Goal: Task Accomplishment & Management: Manage account settings

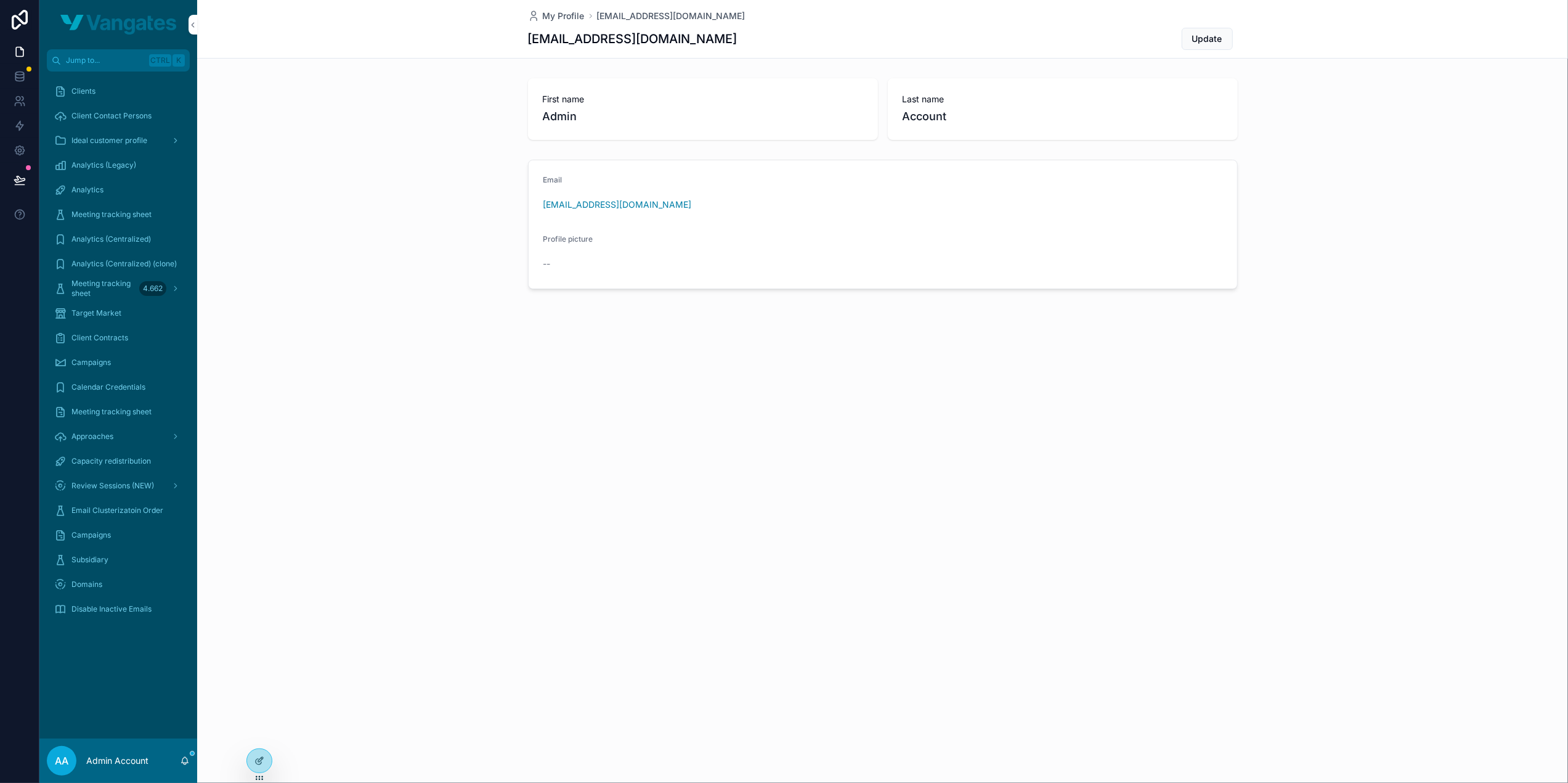
click at [103, 434] on span "Approaches" at bounding box center [93, 436] width 42 height 10
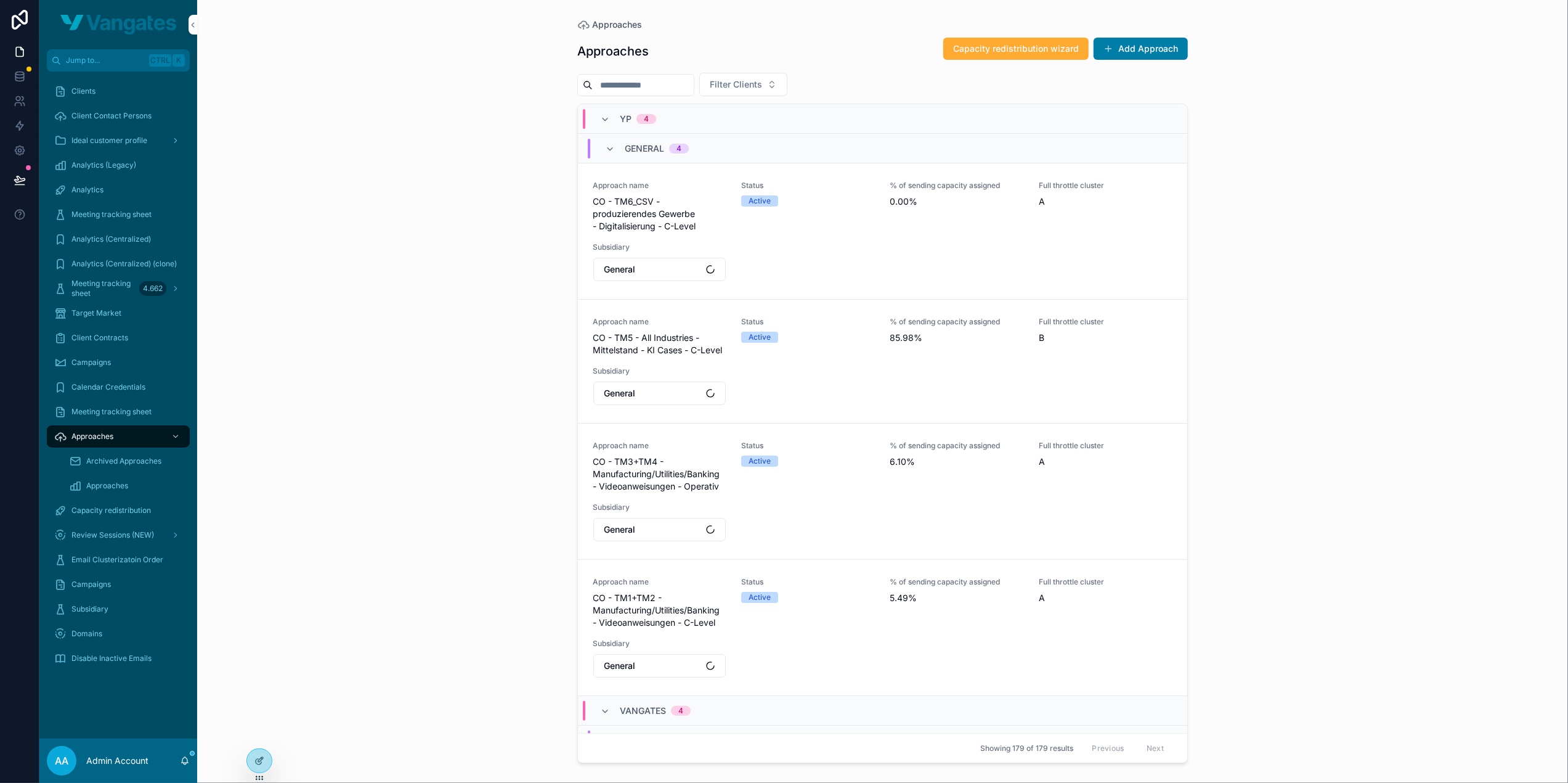
click at [787, 81] on button "Filter Clients" at bounding box center [743, 84] width 88 height 24
type input "*********"
click at [760, 128] on span "SchiffersConsulting" at bounding box center [727, 134] width 77 height 12
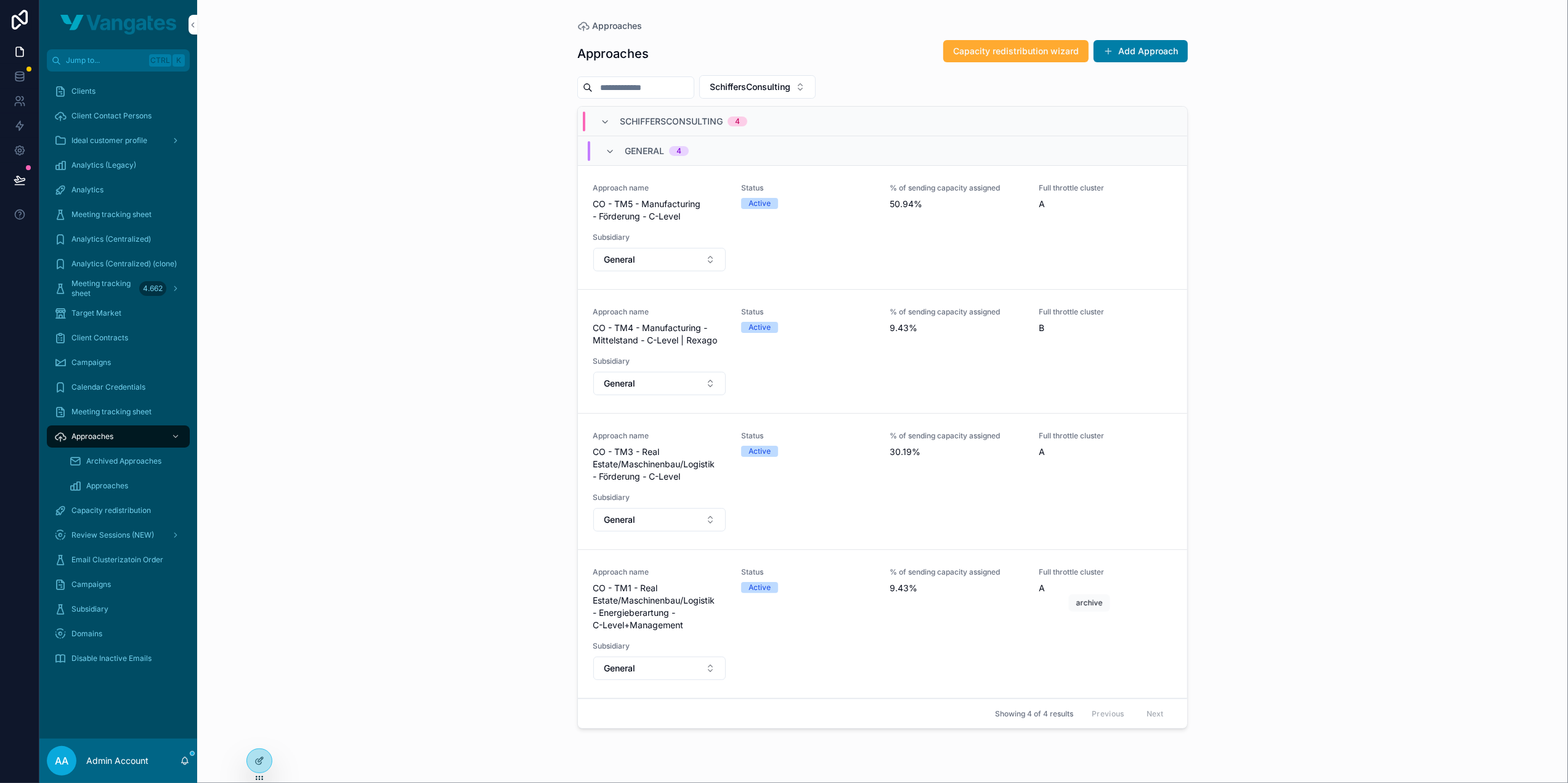
click at [0, 0] on icon "scrollable content" at bounding box center [0, 0] width 0 height 0
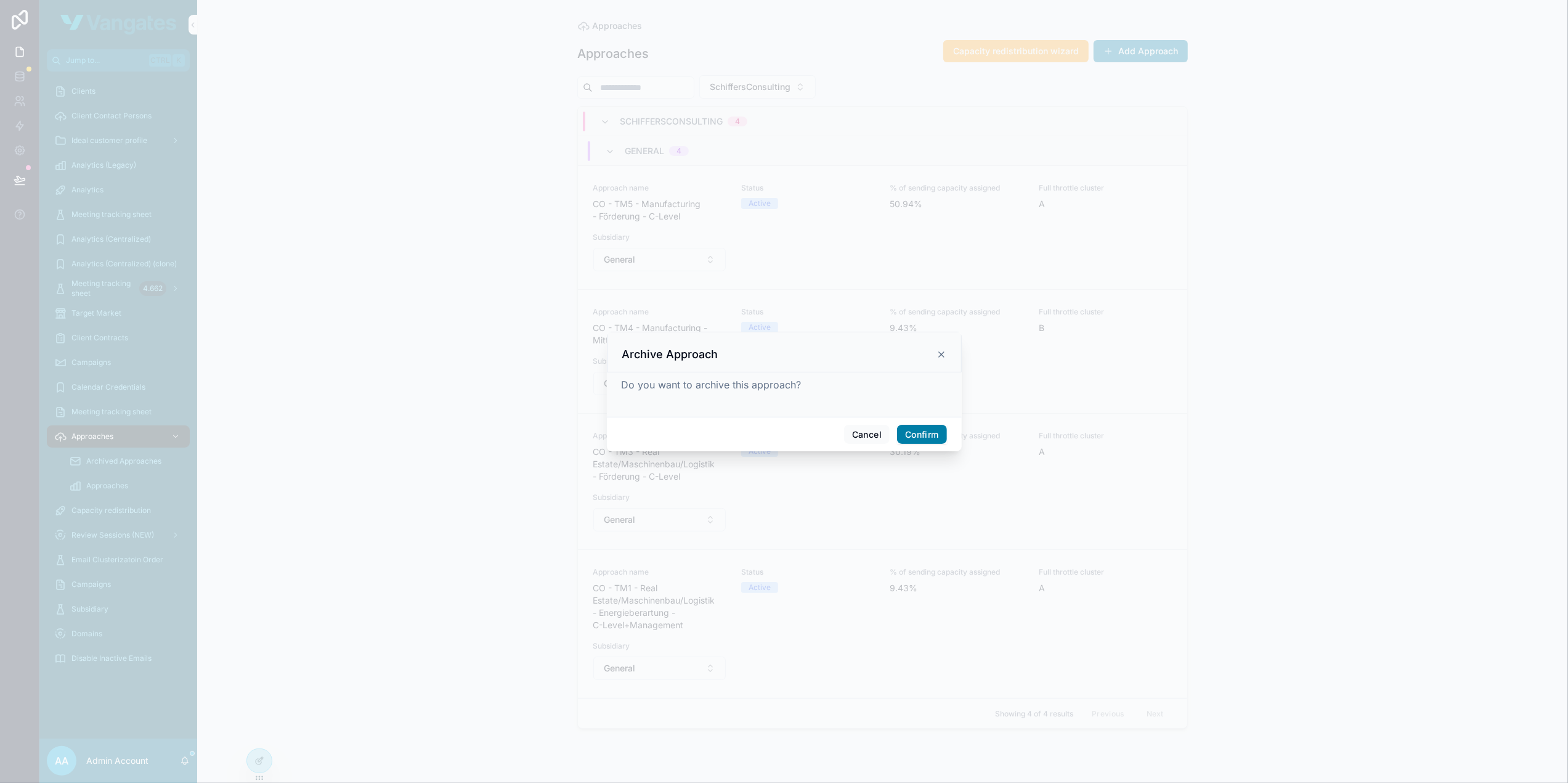
click at [916, 434] on button "Confirm" at bounding box center [922, 434] width 50 height 20
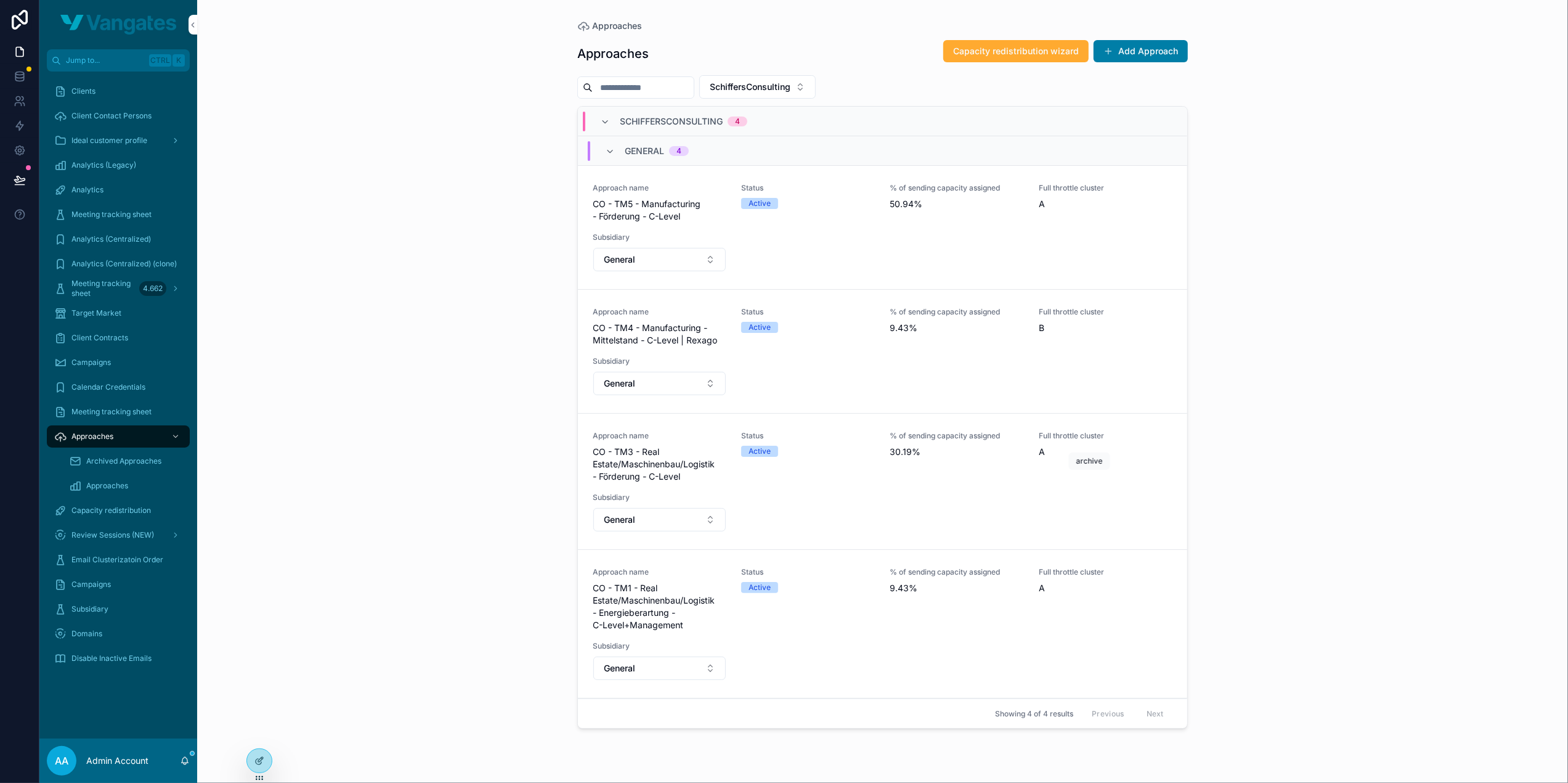
click at [0, 0] on icon "scrollable content" at bounding box center [0, 0] width 0 height 0
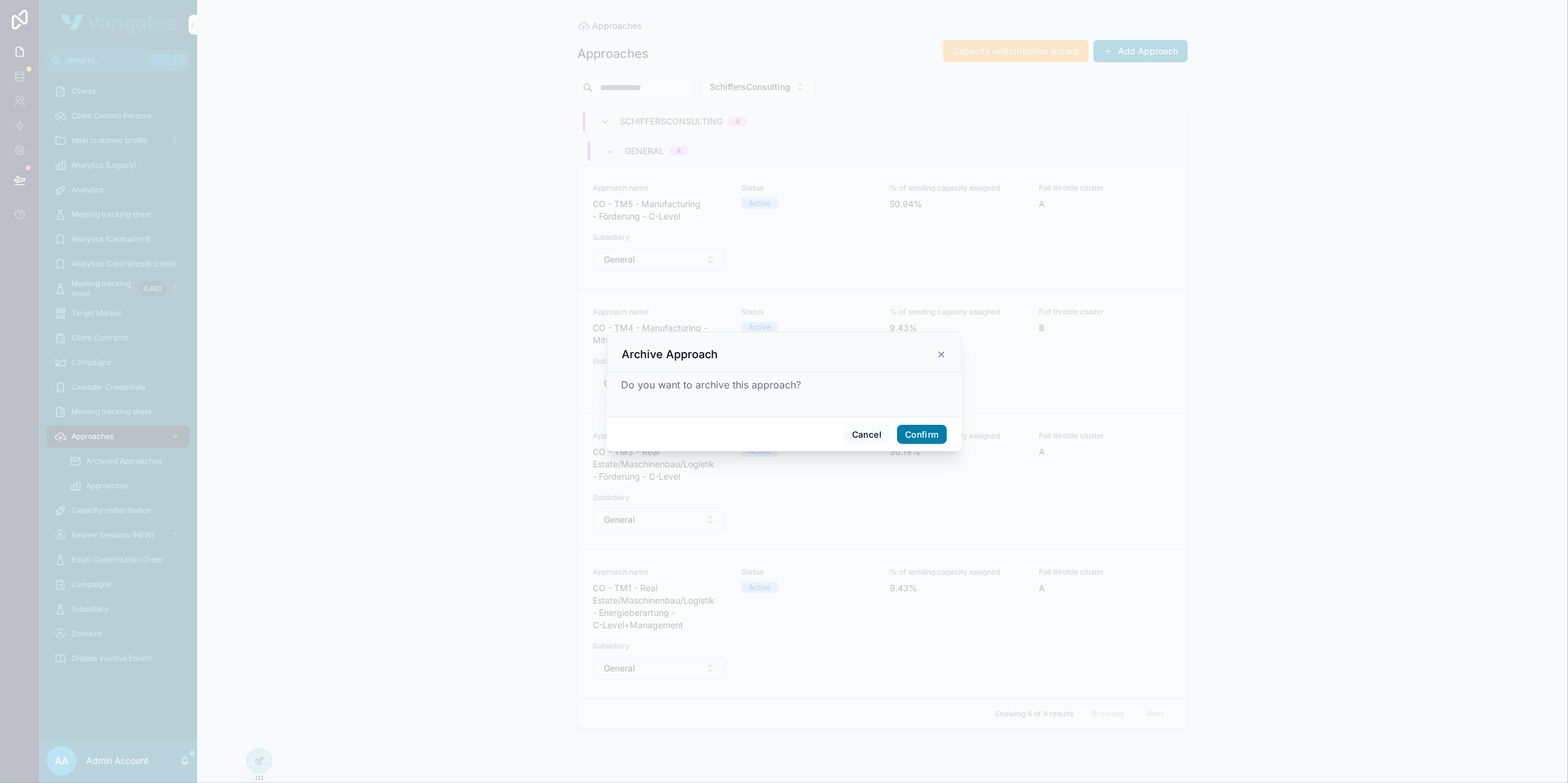
click at [920, 434] on button "Confirm" at bounding box center [922, 434] width 50 height 20
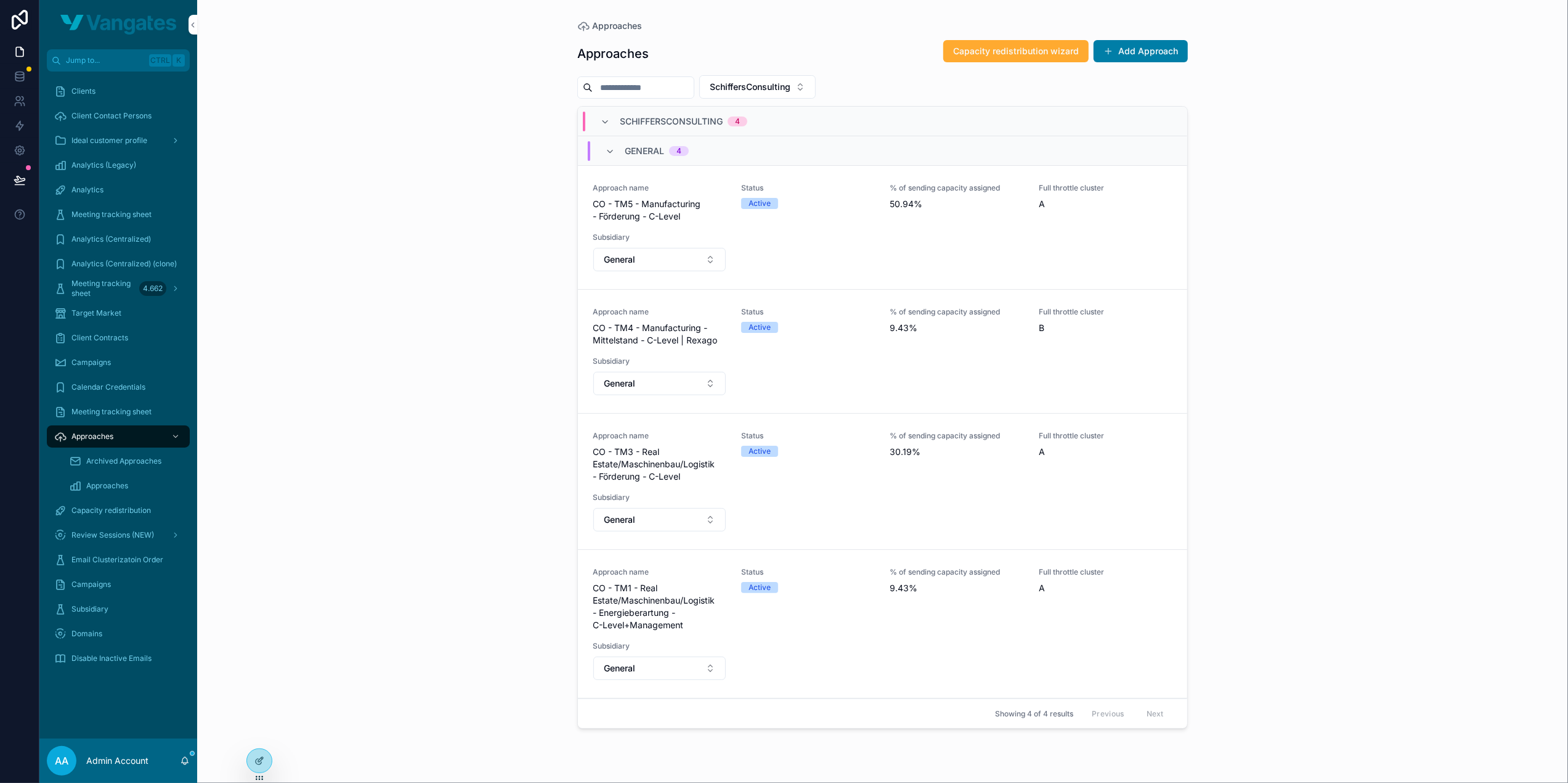
click at [1263, 405] on div "Approaches Approaches Capacity redistribution wizard Add Approach SchiffersCons…" at bounding box center [883, 392] width 1371 height 783
